Goal: Find specific page/section: Find specific page/section

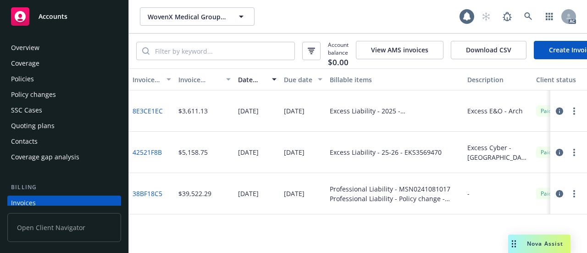
scroll to position [61, 0]
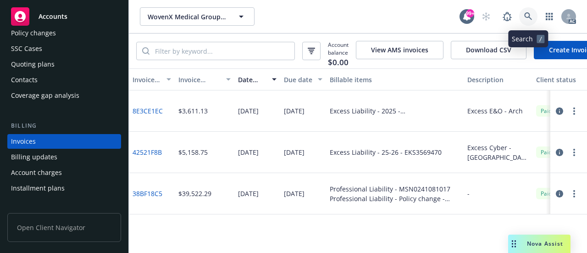
click at [531, 15] on icon at bounding box center [528, 16] width 8 height 8
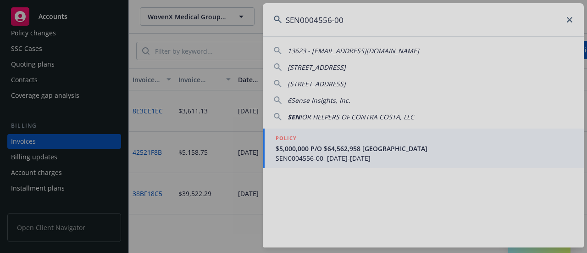
type input "SEN0004556-00"
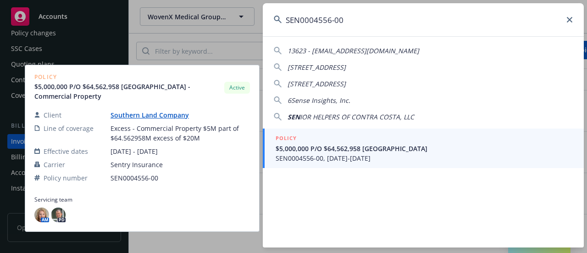
click at [395, 158] on span "SEN0004556-00, [DATE]-[DATE]" at bounding box center [423, 158] width 297 height 10
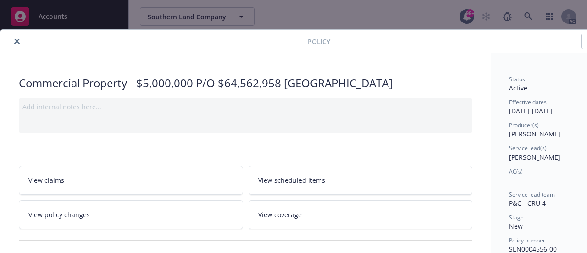
click at [18, 41] on icon "close" at bounding box center [17, 42] width 6 height 6
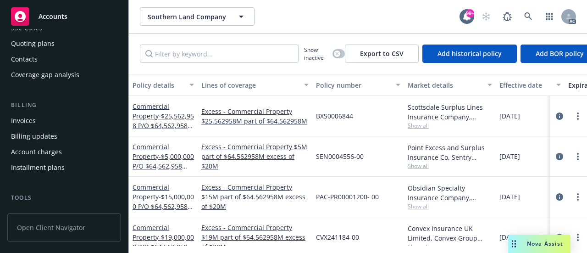
scroll to position [92, 0]
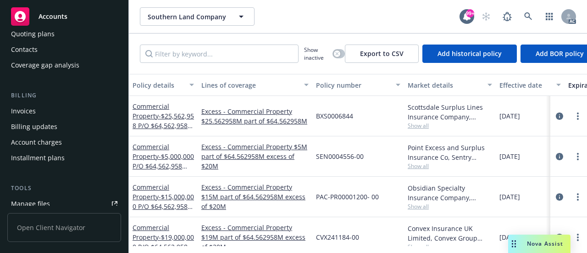
click at [25, 113] on div "Invoices" at bounding box center [23, 111] width 25 height 15
